Goal: Register for event/course

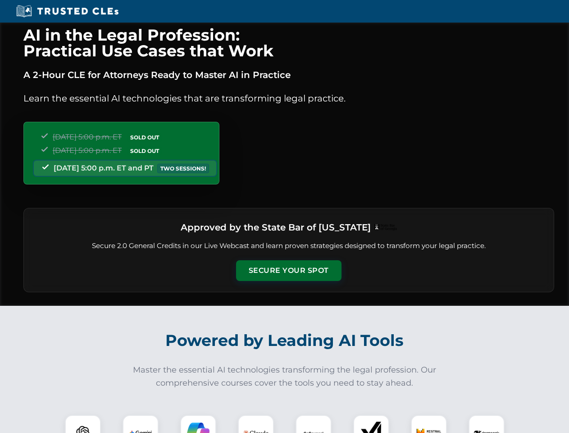
click at [289, 270] on button "Secure Your Spot" at bounding box center [288, 270] width 105 height 21
click at [83, 424] on img at bounding box center [83, 433] width 26 height 26
click at [141, 424] on img at bounding box center [140, 432] width 23 height 23
